Goal: Find specific page/section: Find specific page/section

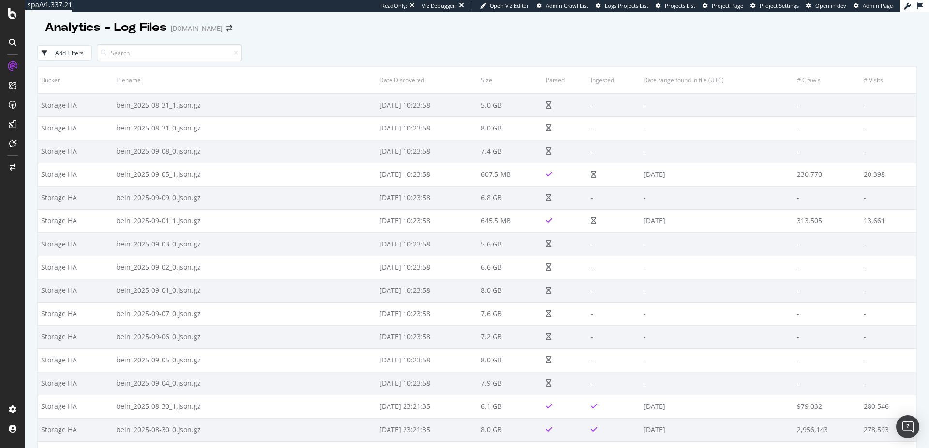
scroll to position [135, 0]
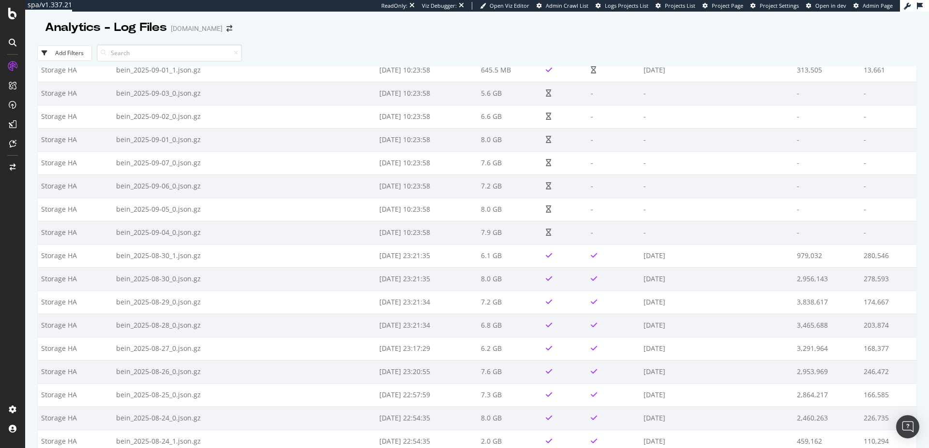
scroll to position [186, 0]
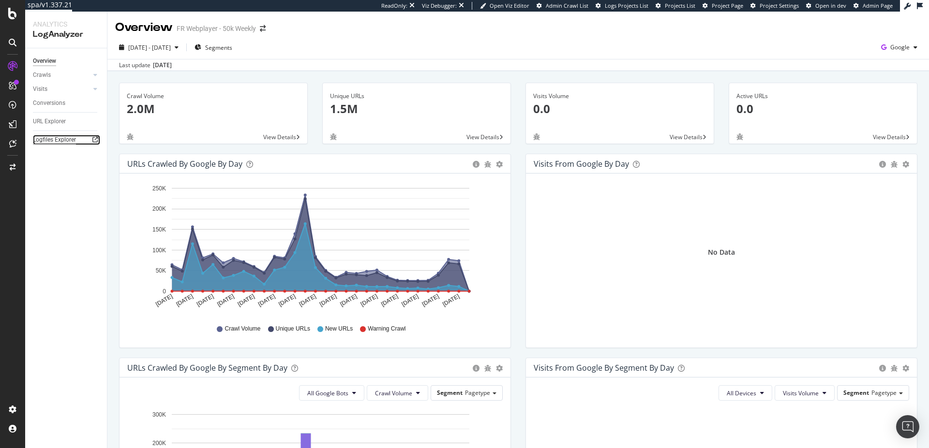
click at [40, 142] on div "Logfiles Explorer" at bounding box center [54, 140] width 43 height 10
